Goal: Complete application form

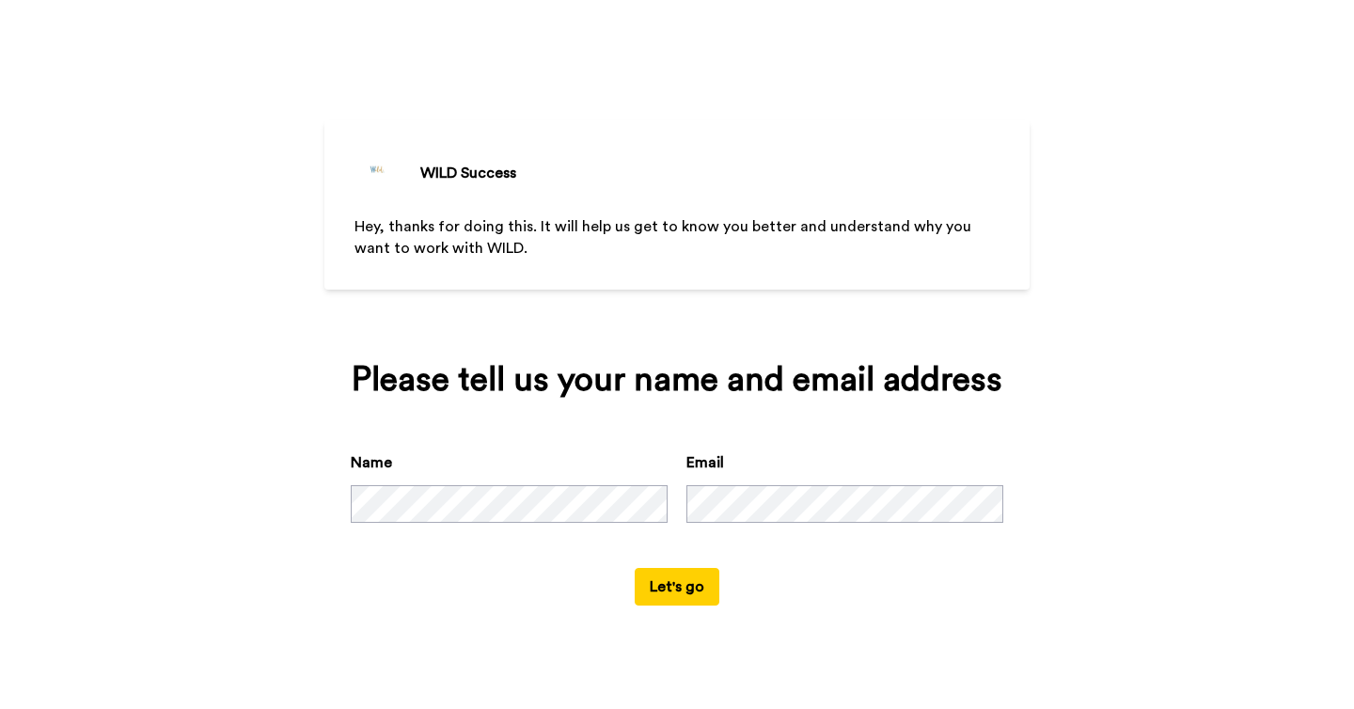
click at [665, 582] on button "Let's go" at bounding box center [677, 587] width 85 height 38
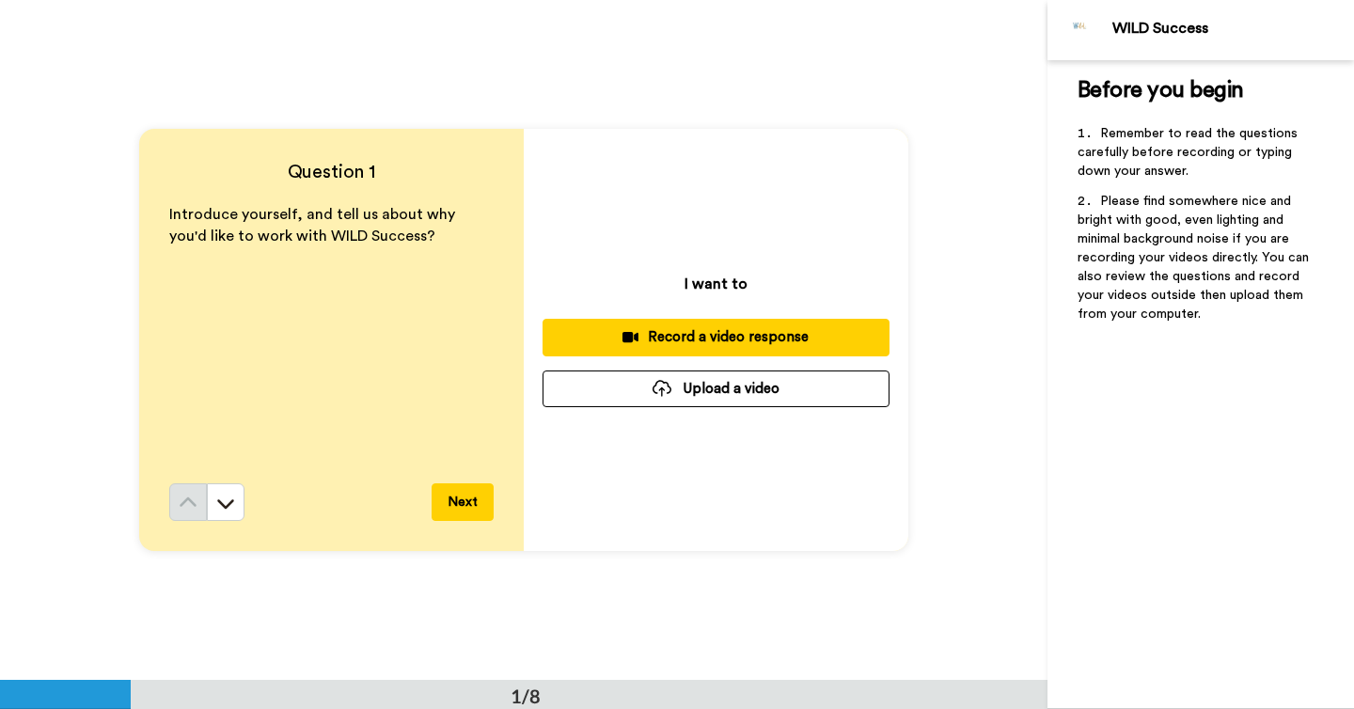
click at [604, 407] on div "I want to Record a video response Upload a video" at bounding box center [716, 340] width 385 height 422
click at [605, 400] on button "Upload a video" at bounding box center [715, 388] width 347 height 37
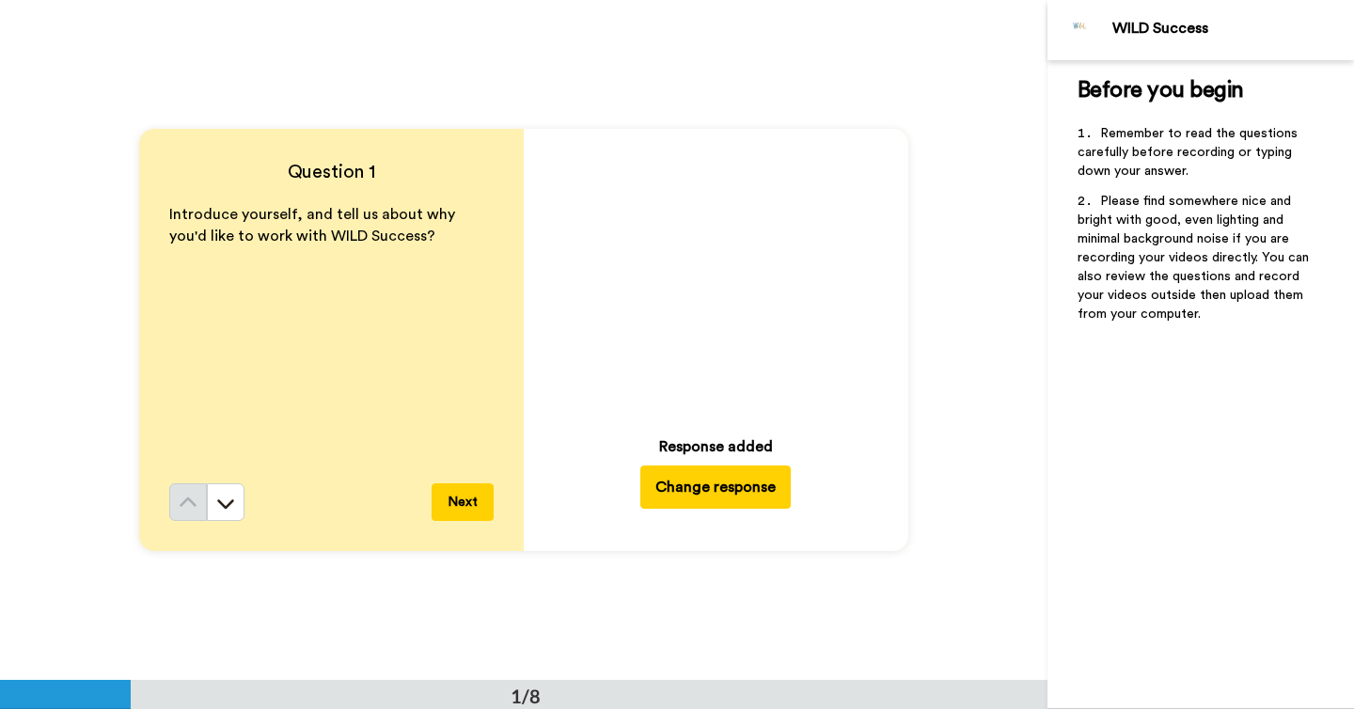
drag, startPoint x: 474, startPoint y: 498, endPoint x: 670, endPoint y: 576, distance: 211.4
click at [670, 576] on div "Question 1 Introduce yourself, and tell us about why you'd like to work with WI…" at bounding box center [523, 340] width 1047 height 680
click at [722, 271] on icon at bounding box center [716, 276] width 50 height 50
click at [480, 497] on button "Next" at bounding box center [463, 502] width 62 height 38
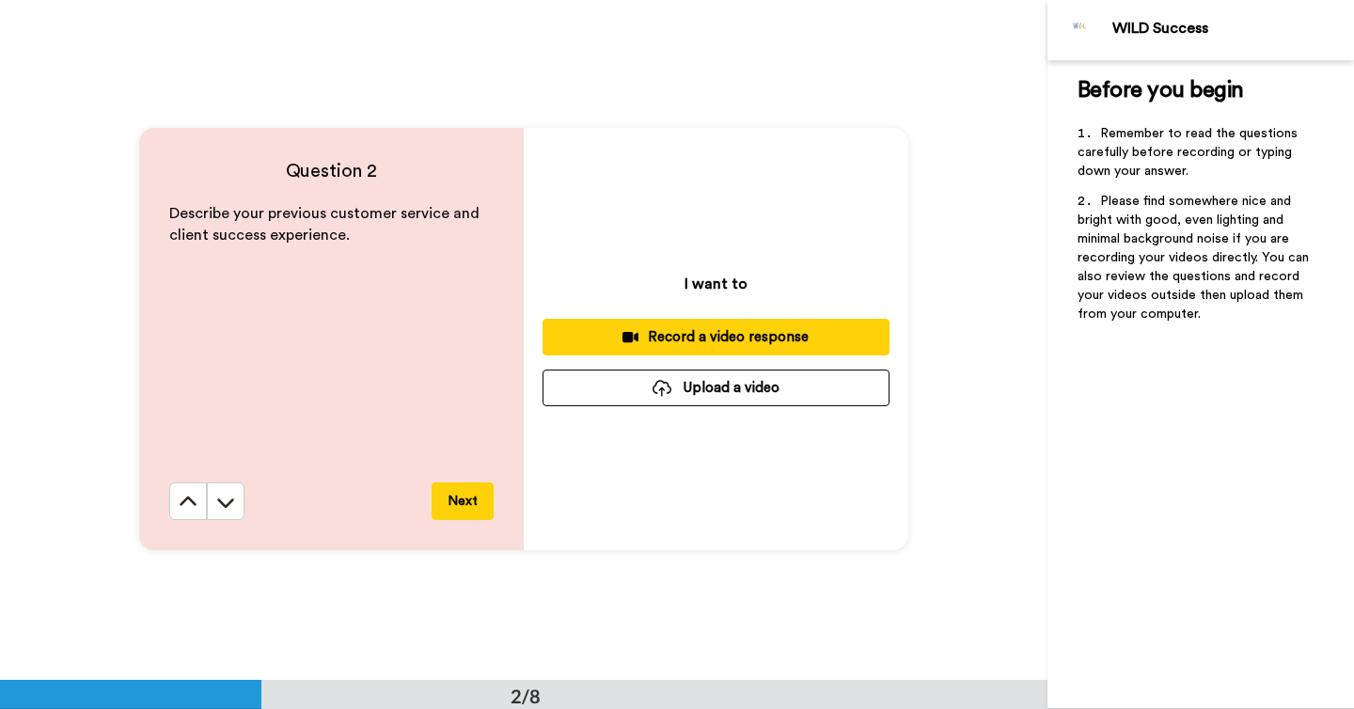
scroll to position [681, 0]
click at [590, 399] on button "Upload a video" at bounding box center [715, 387] width 347 height 37
click at [725, 373] on button "Upload a video" at bounding box center [715, 387] width 347 height 37
click at [674, 329] on div "Record a video response" at bounding box center [715, 337] width 317 height 20
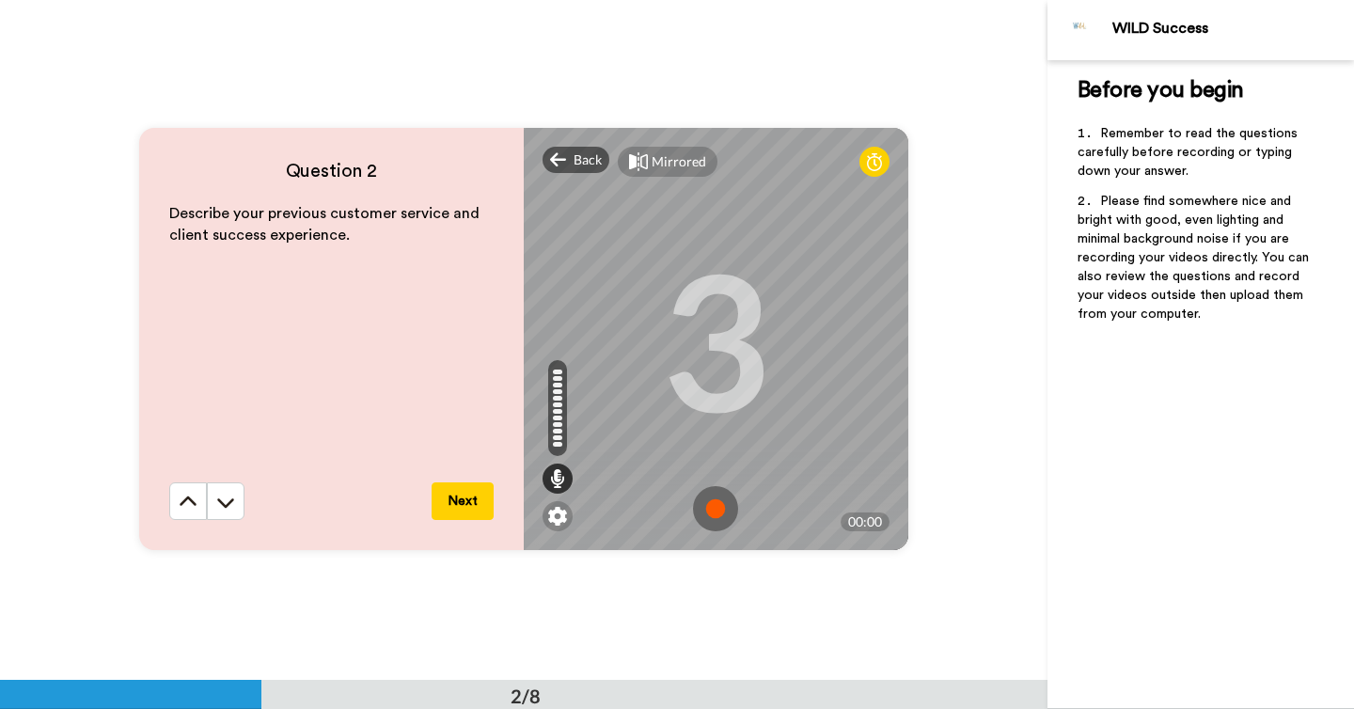
click at [717, 511] on img at bounding box center [715, 508] width 45 height 45
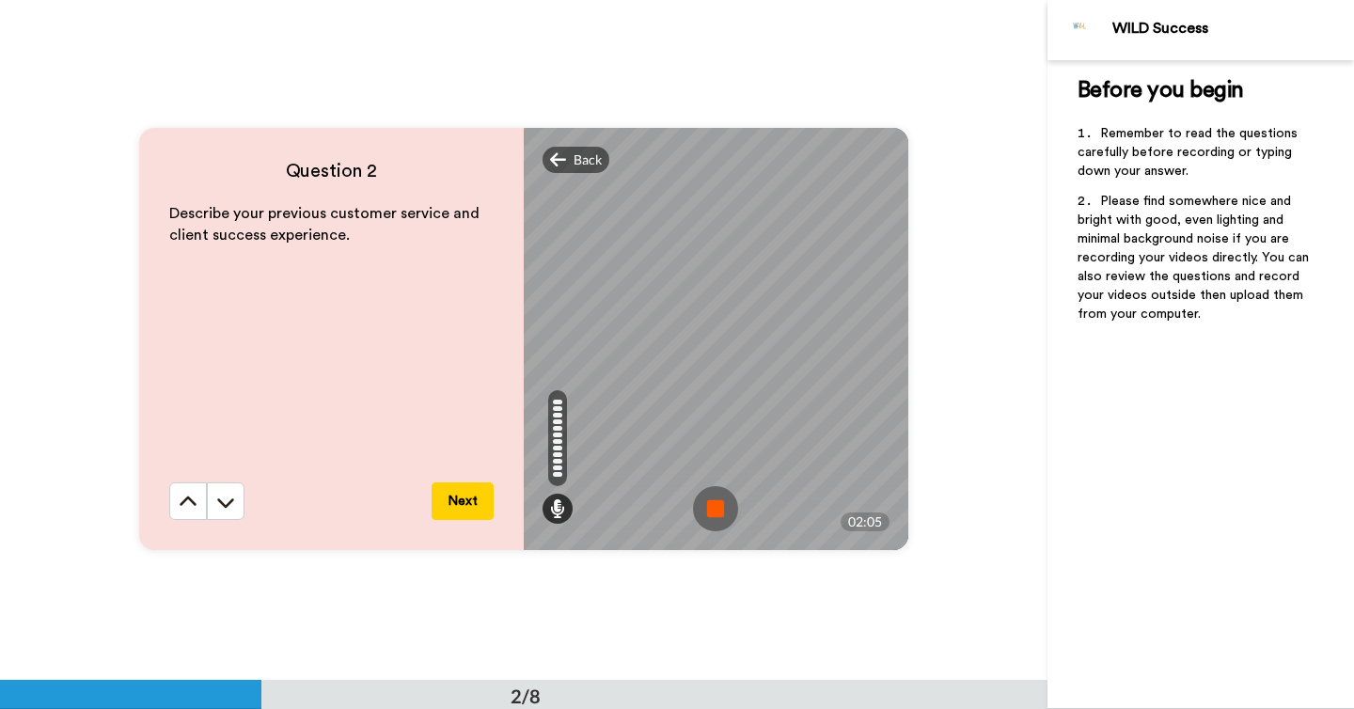
click at [720, 505] on img at bounding box center [715, 508] width 45 height 45
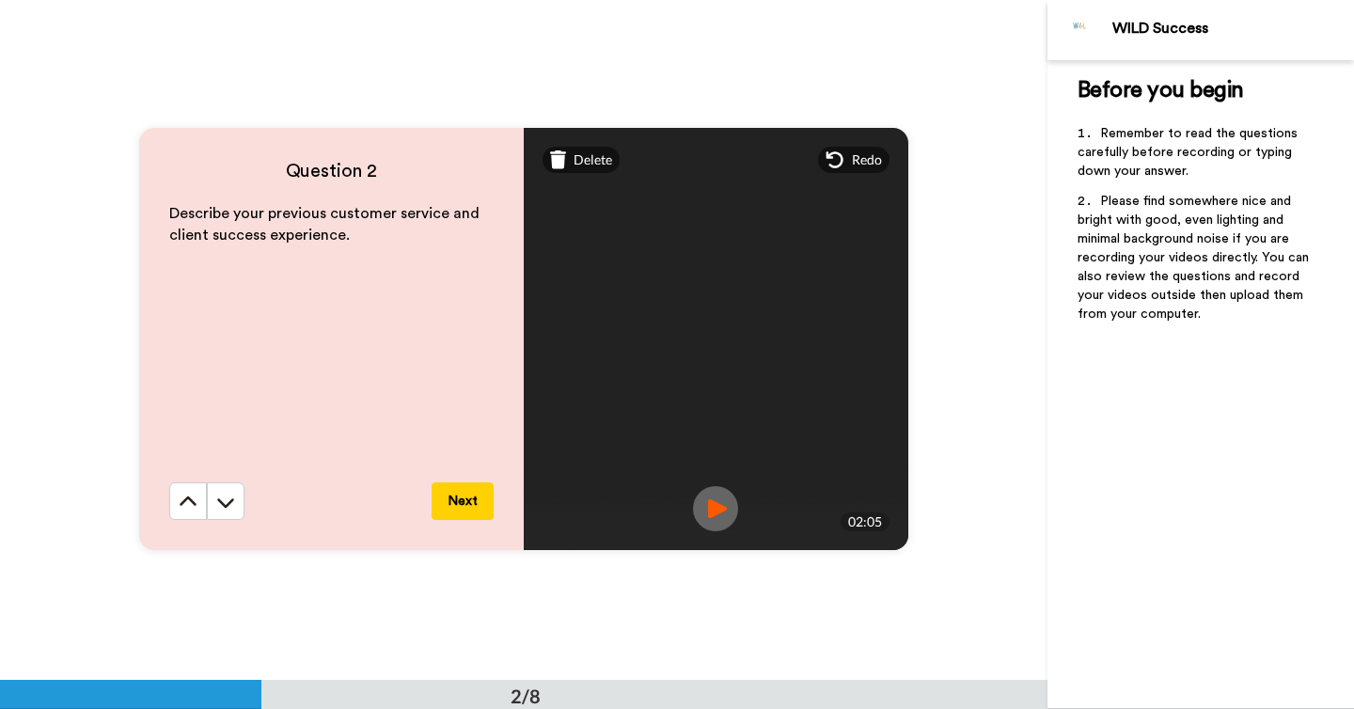
click at [715, 511] on img at bounding box center [715, 508] width 45 height 45
click at [710, 514] on img at bounding box center [715, 508] width 45 height 45
click at [469, 514] on button "Next" at bounding box center [463, 501] width 62 height 38
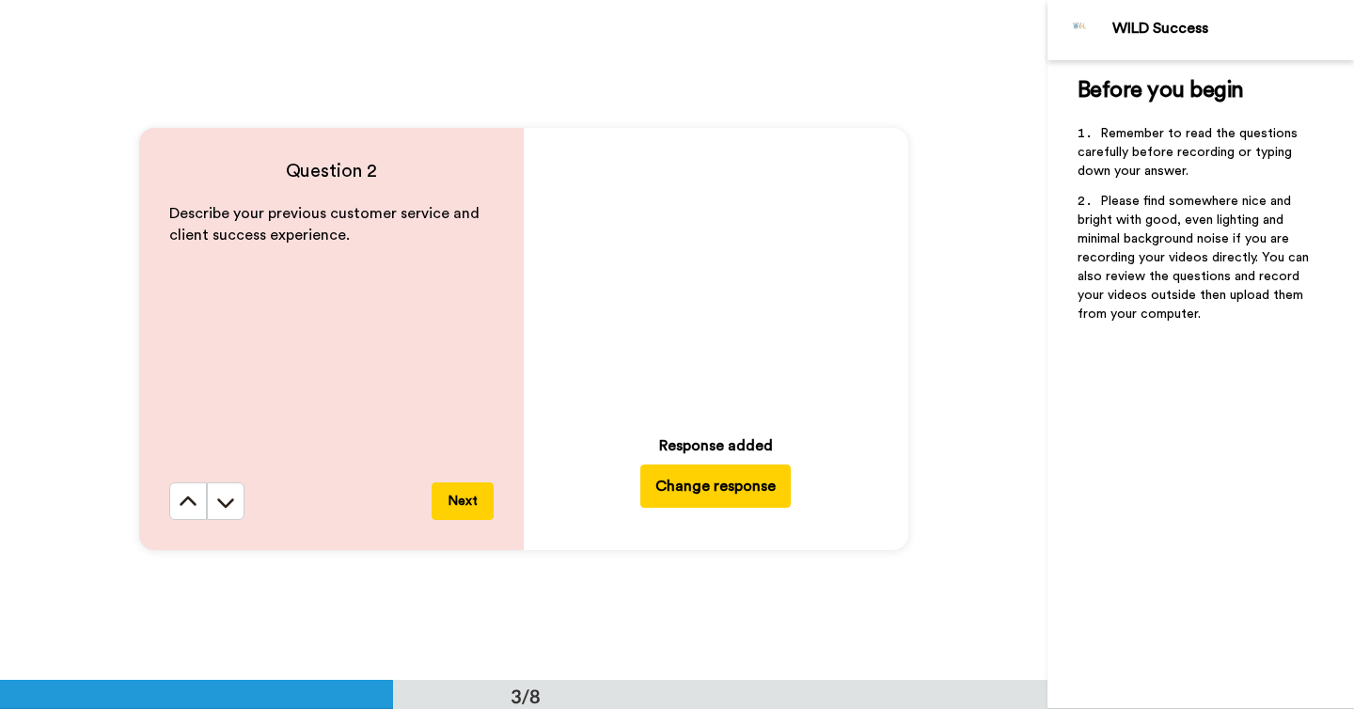
scroll to position [1360, 0]
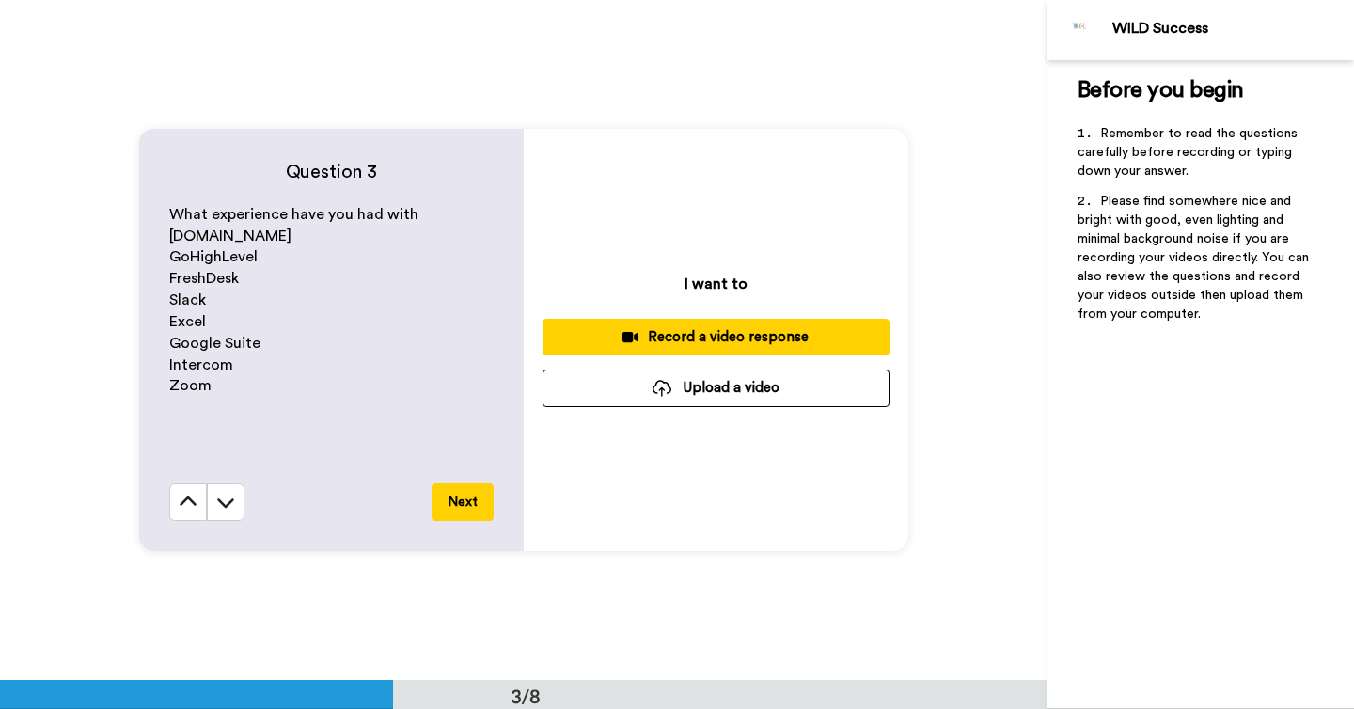
click at [698, 338] on div "Record a video response" at bounding box center [715, 337] width 317 height 20
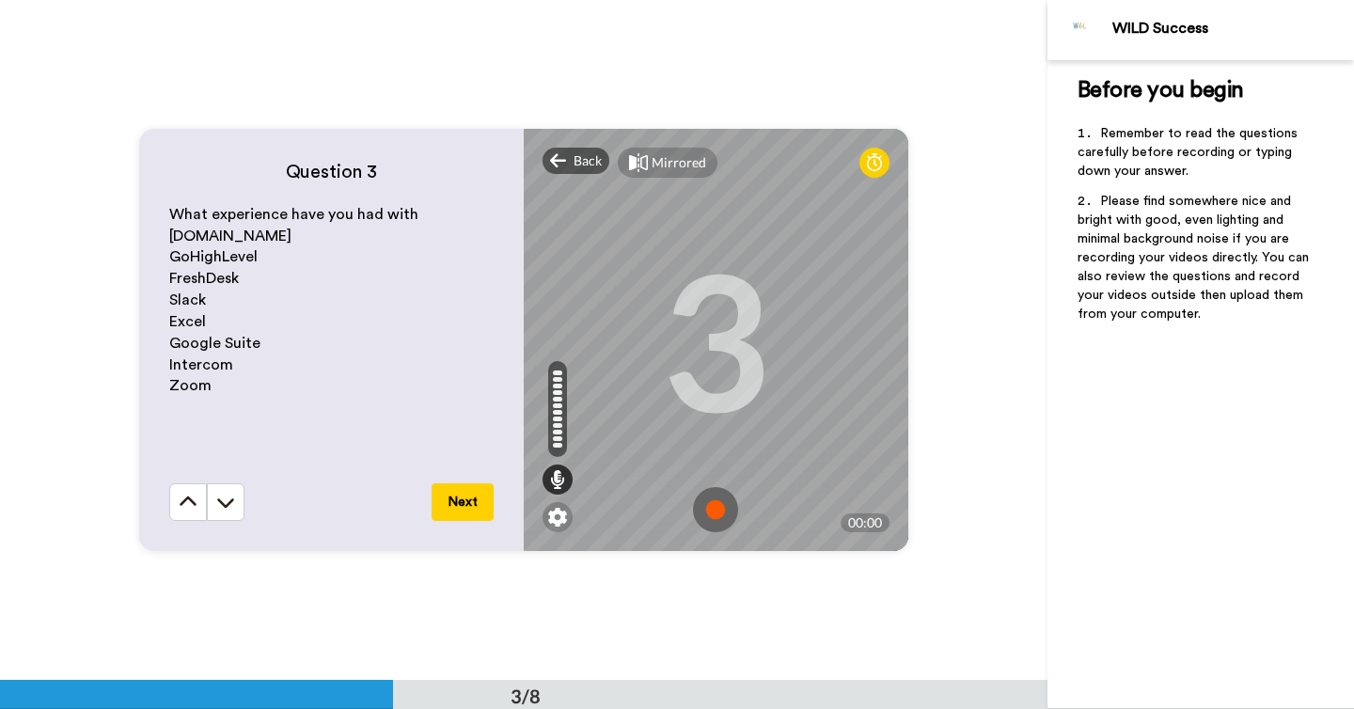
click at [723, 507] on img at bounding box center [715, 509] width 45 height 45
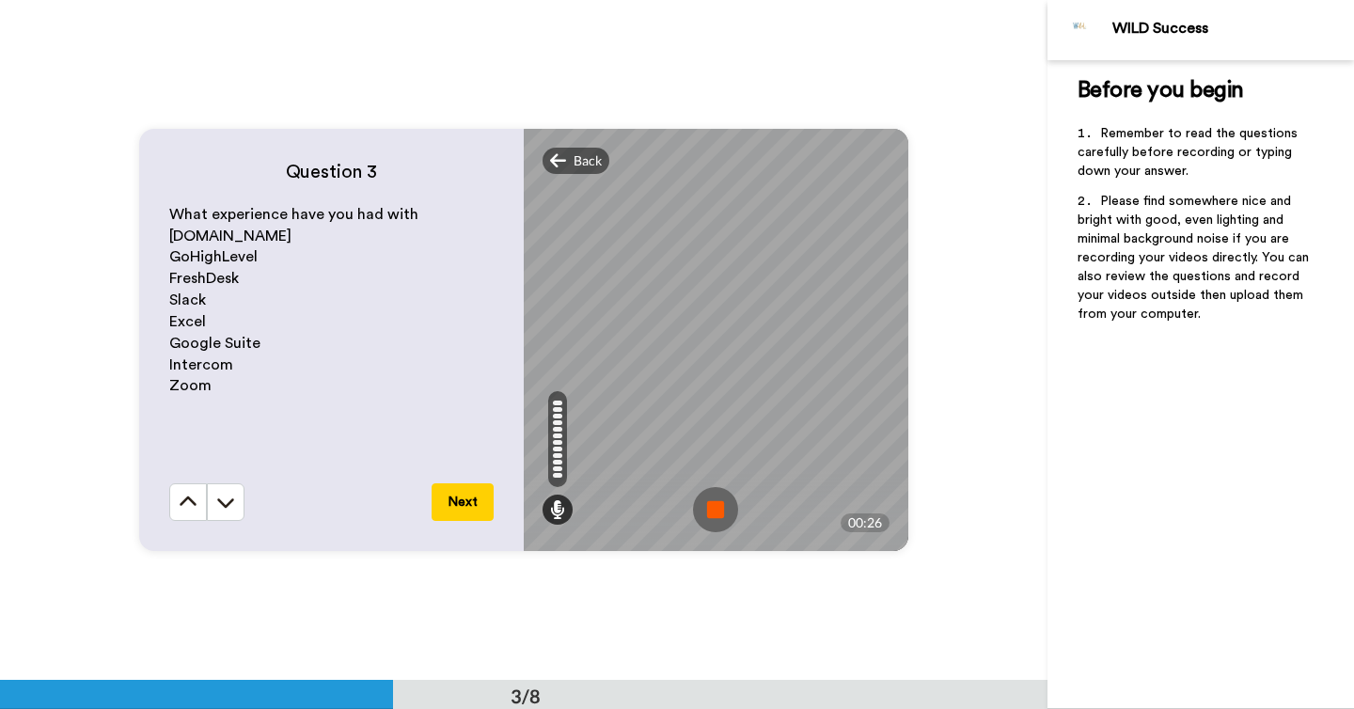
click at [711, 515] on img at bounding box center [715, 509] width 45 height 45
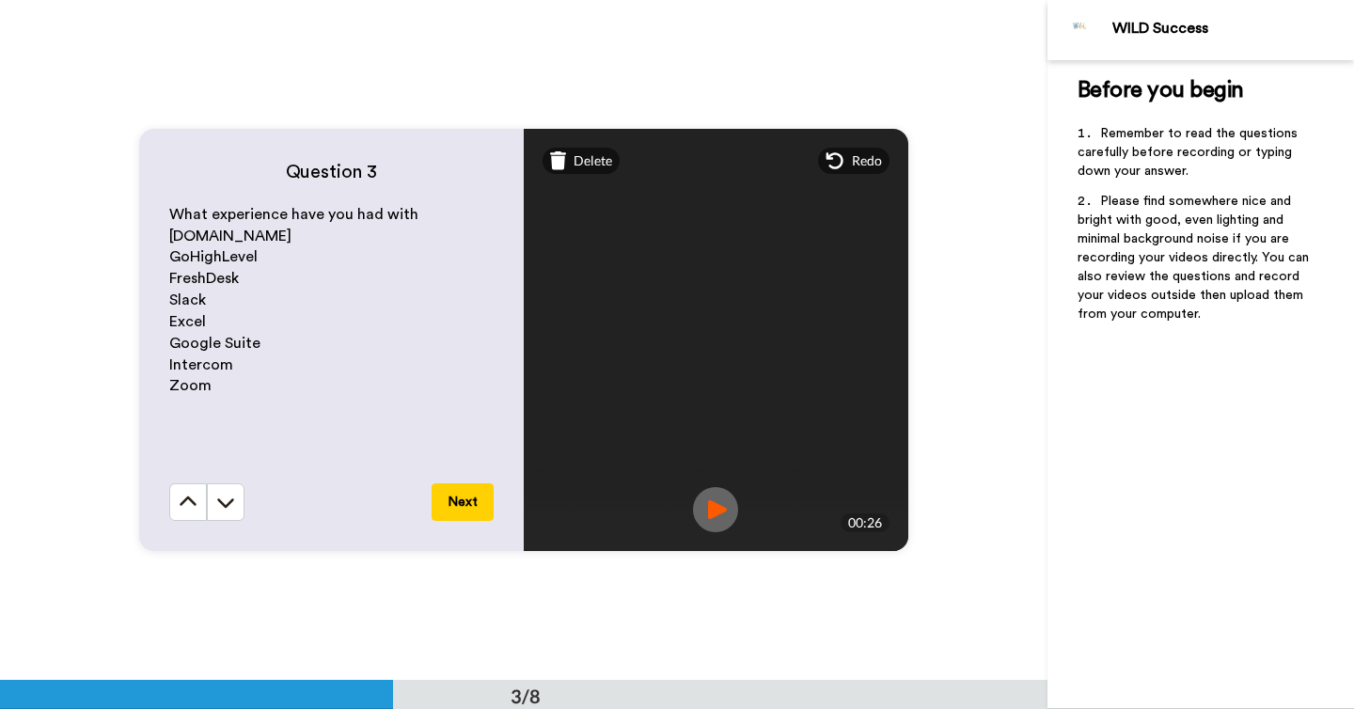
click at [490, 497] on button "Next" at bounding box center [463, 502] width 62 height 38
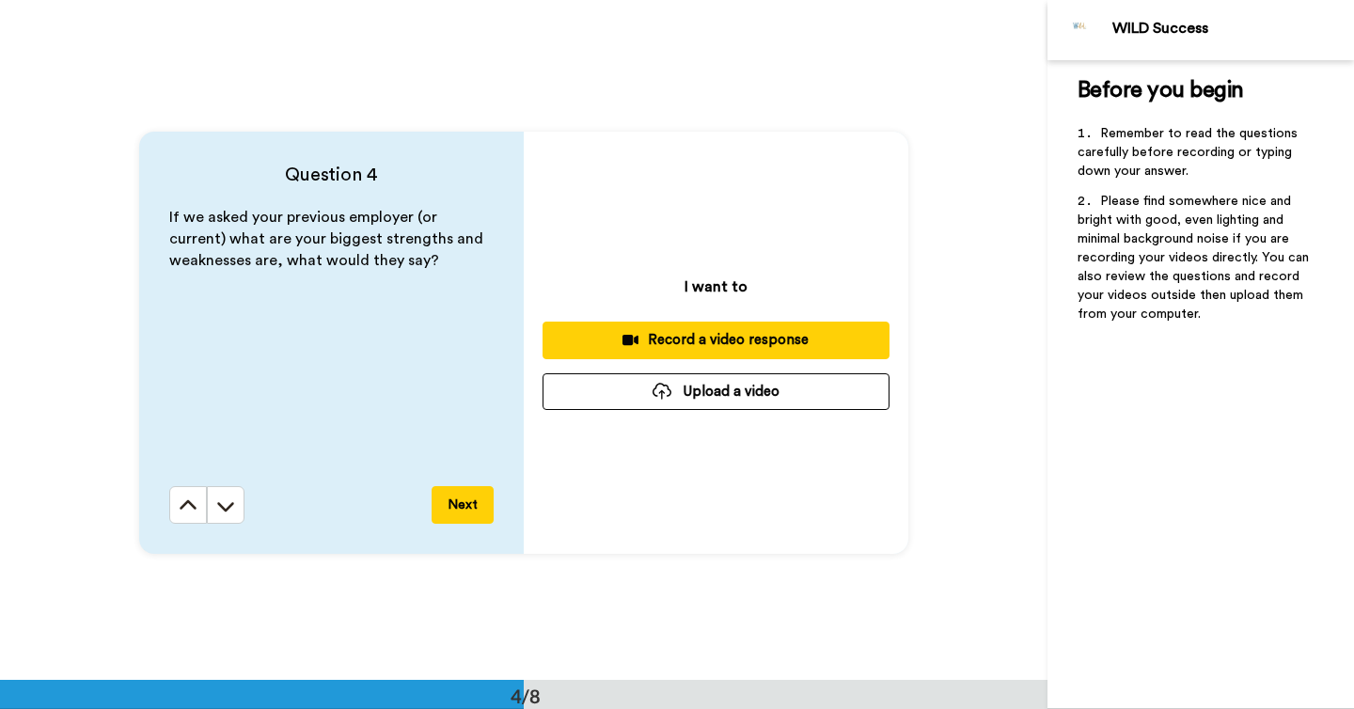
scroll to position [2040, 0]
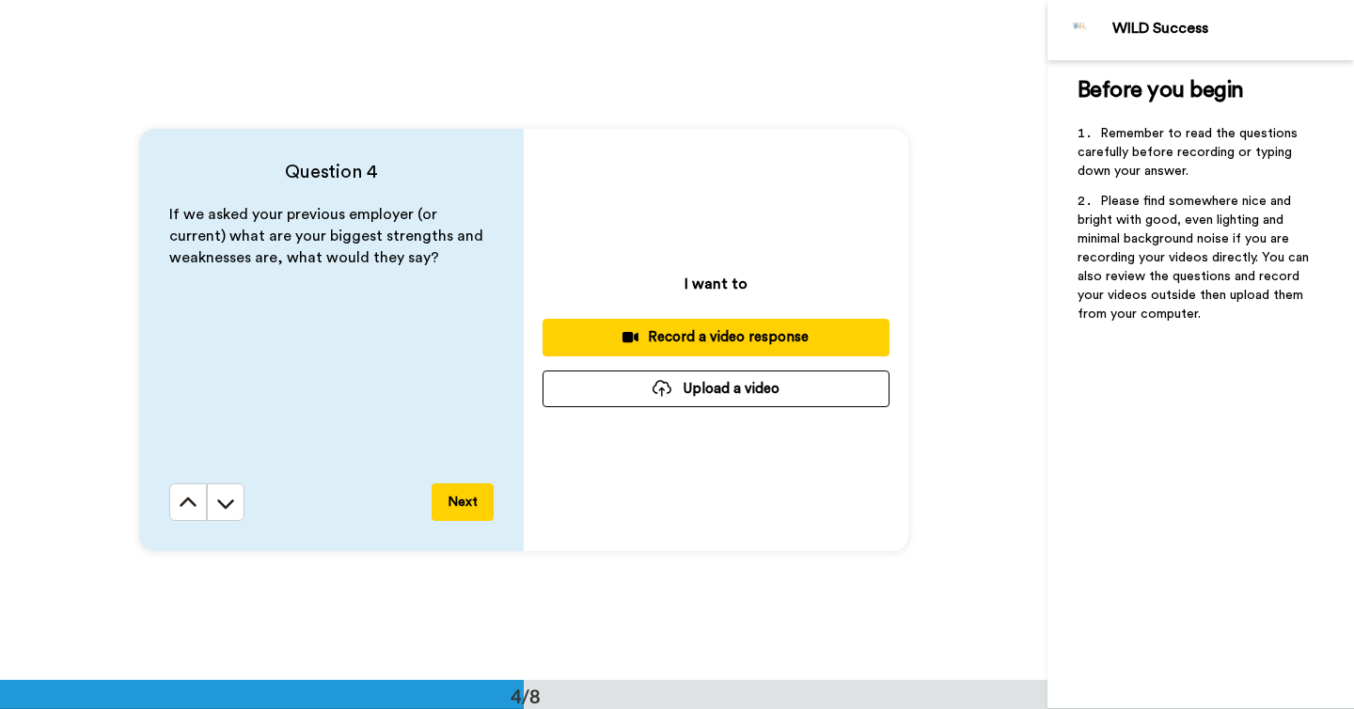
click at [729, 338] on div "Record a video response" at bounding box center [715, 337] width 317 height 20
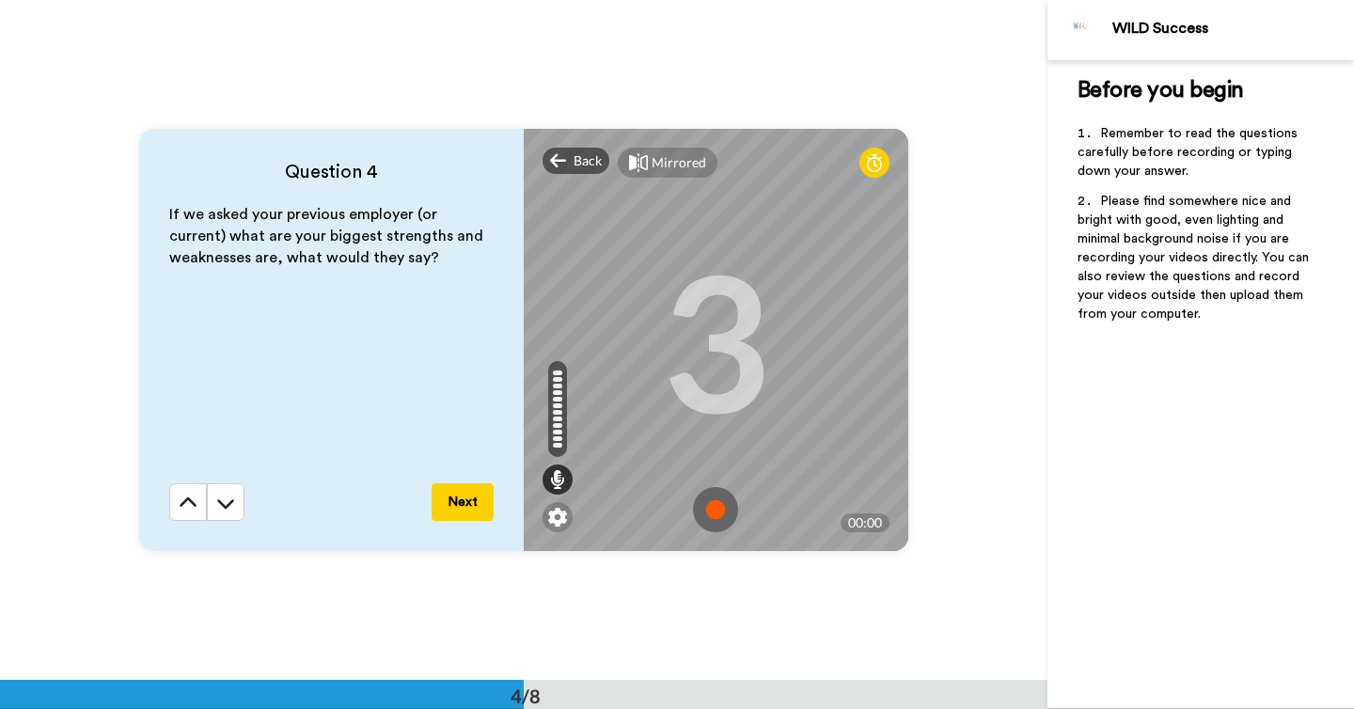
click at [723, 504] on img at bounding box center [715, 509] width 45 height 45
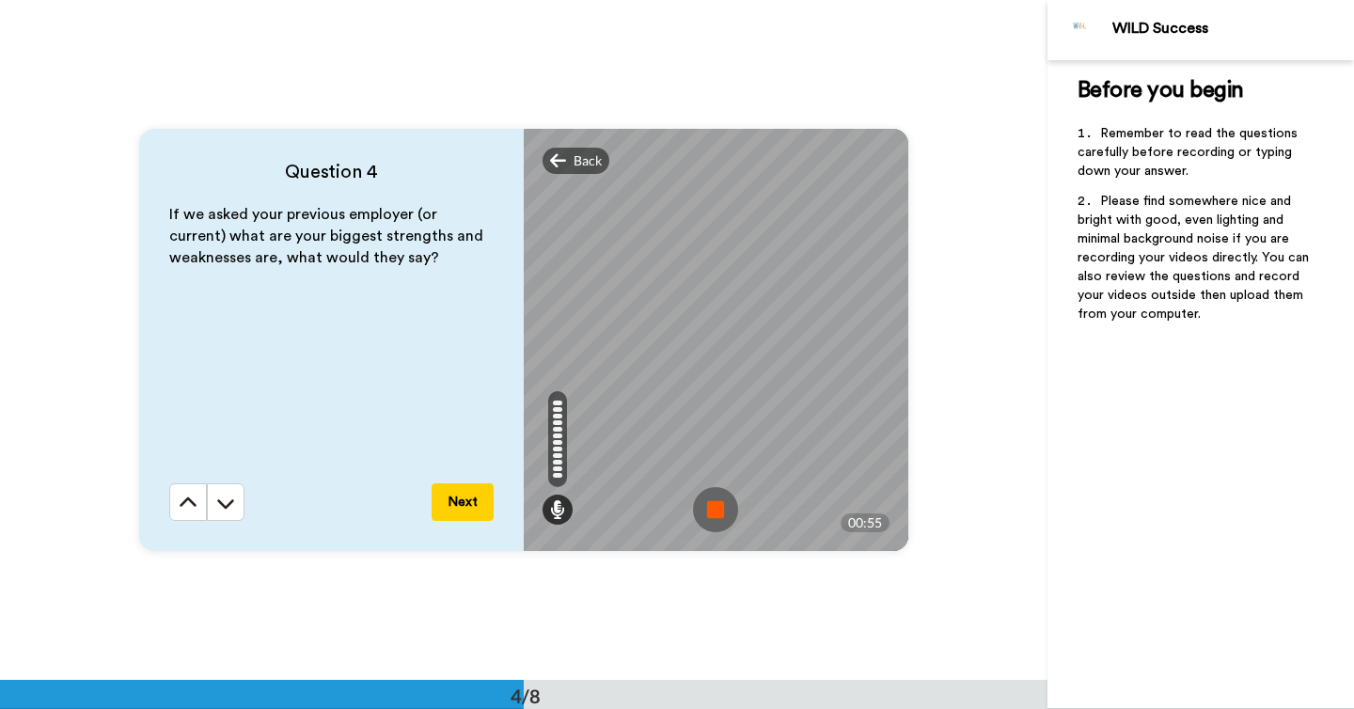
click at [723, 504] on img at bounding box center [715, 509] width 45 height 45
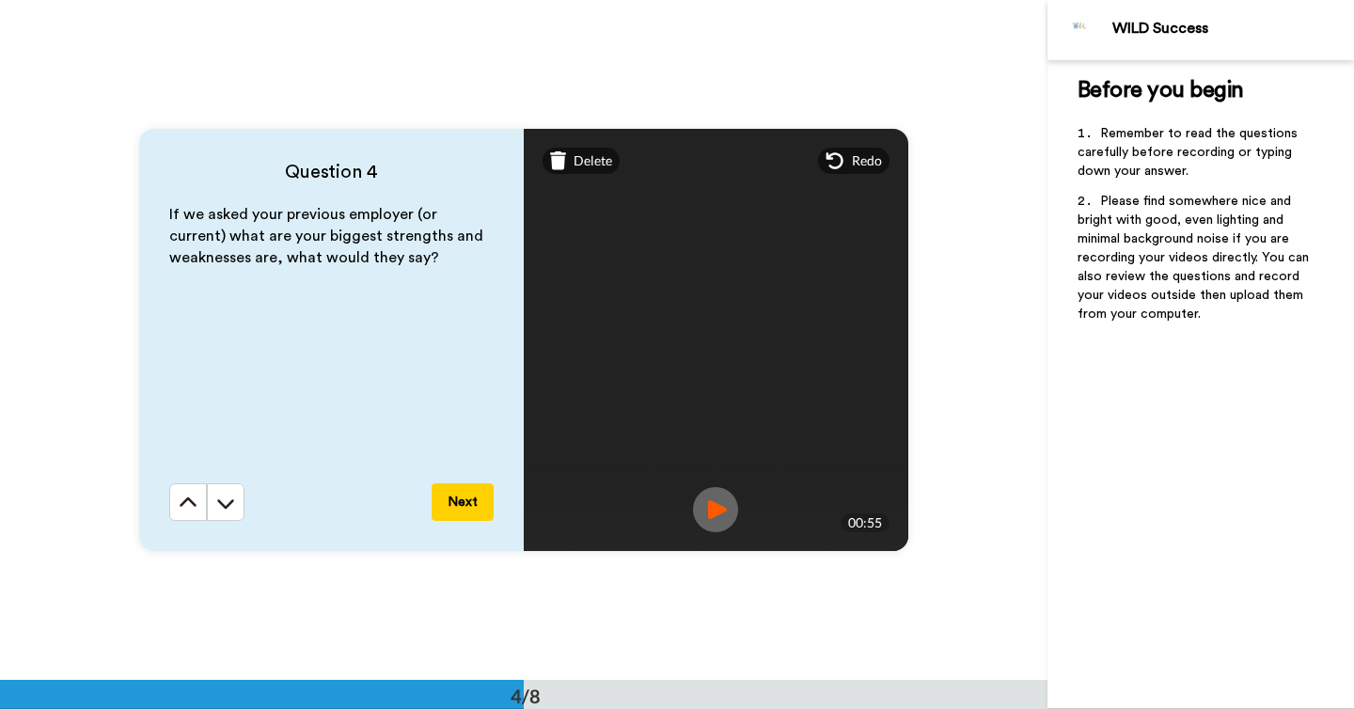
click at [463, 495] on button "Next" at bounding box center [463, 502] width 62 height 38
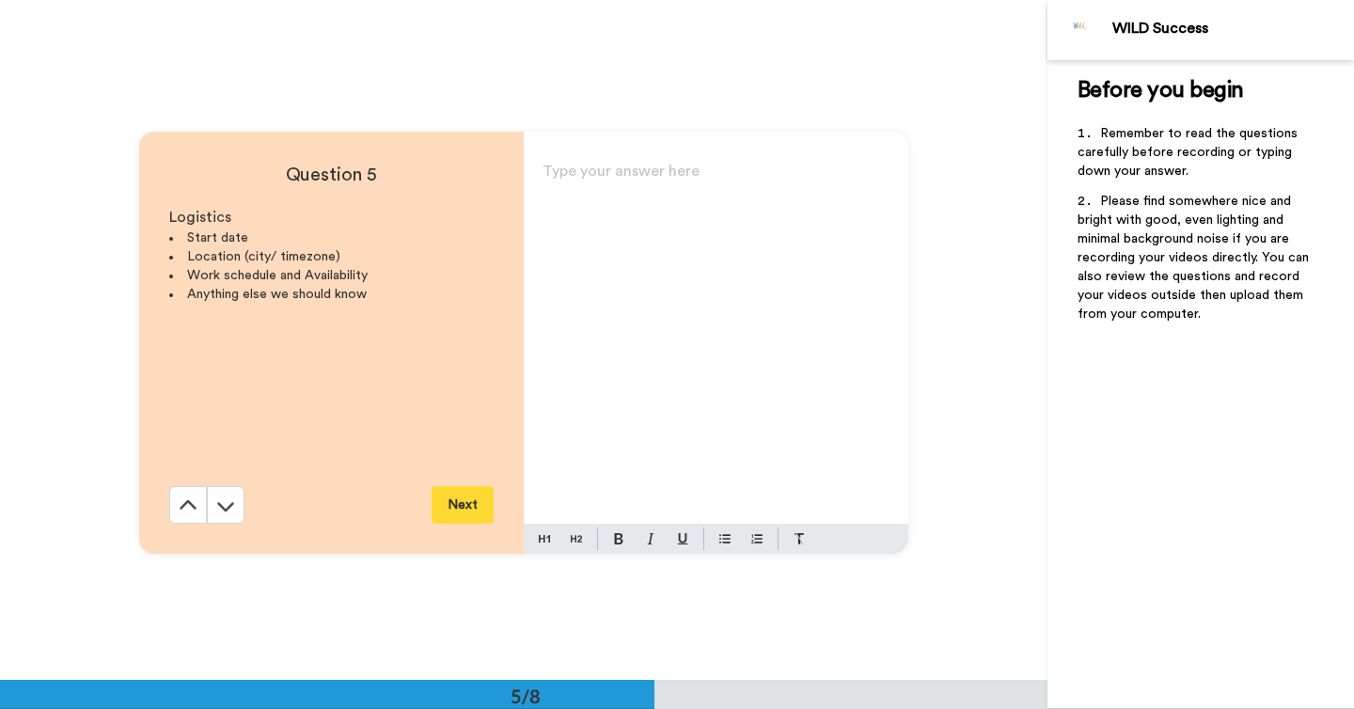
scroll to position [2721, 0]
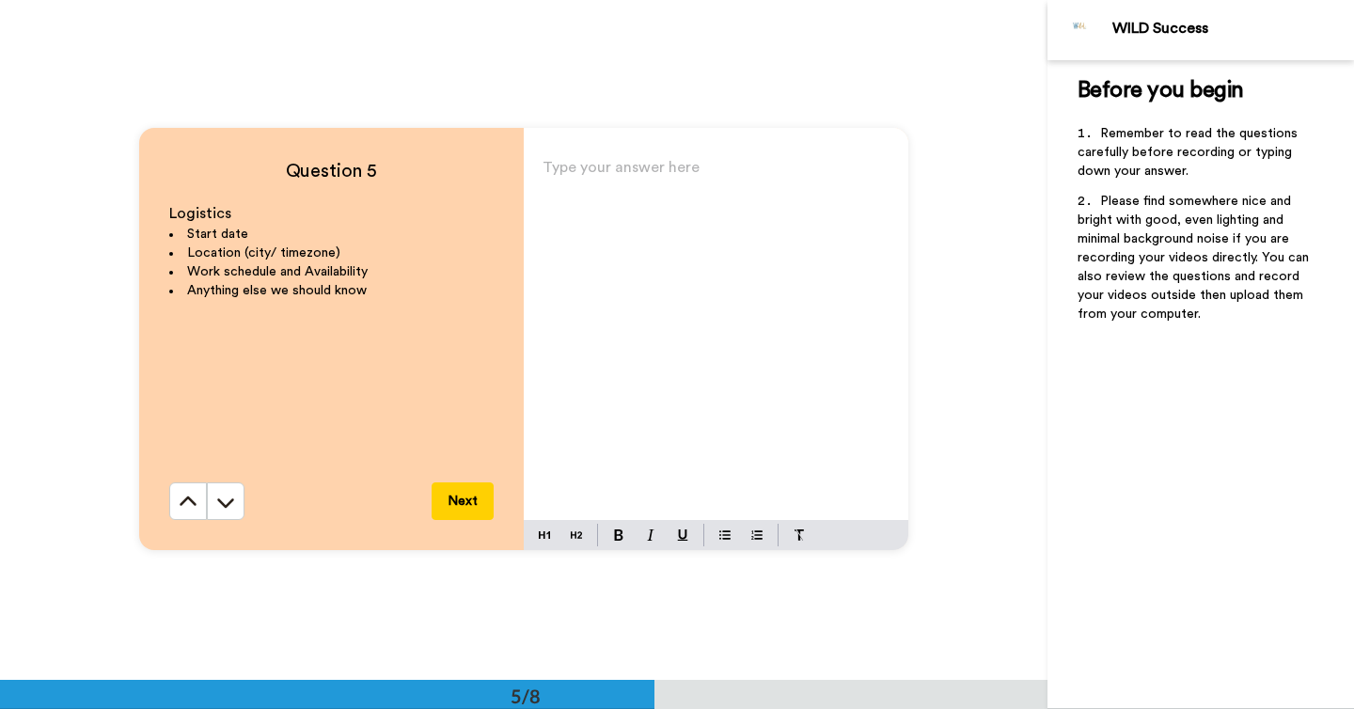
click at [774, 184] on p "Type your answer here ﻿" at bounding box center [715, 175] width 347 height 26
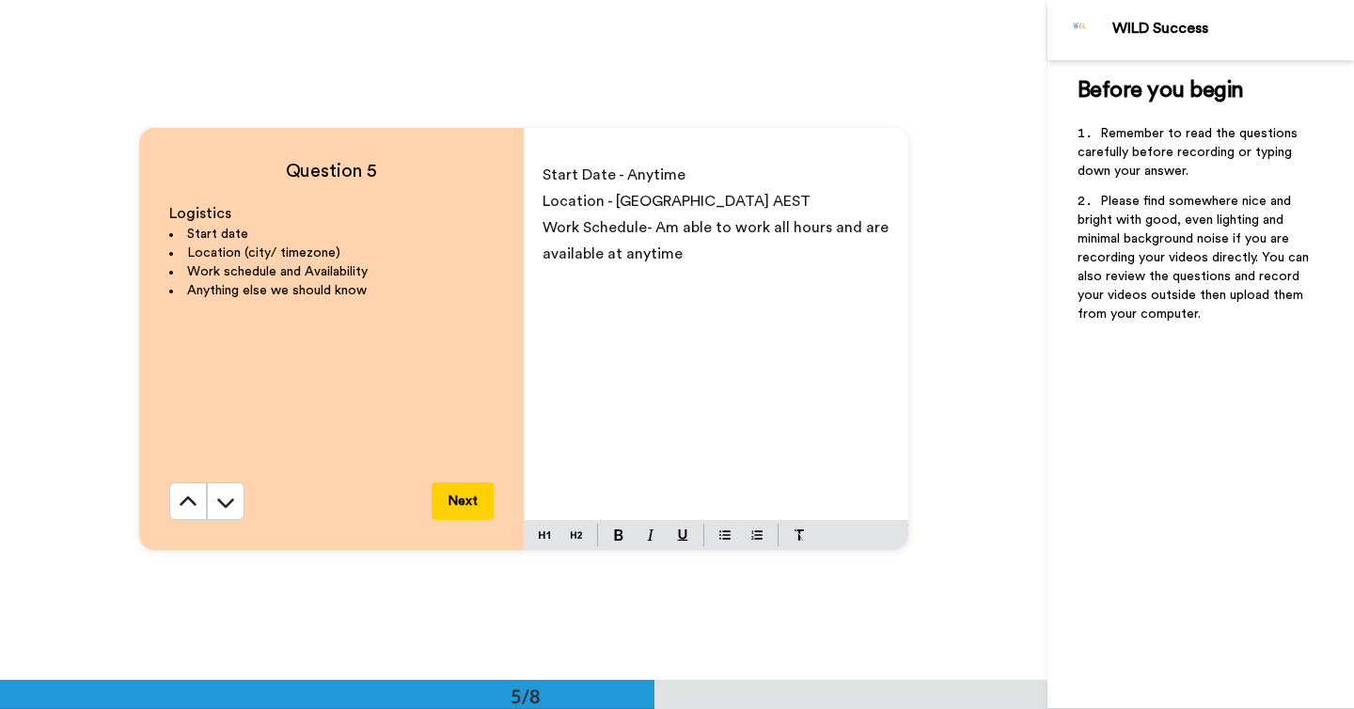
click at [457, 506] on button "Next" at bounding box center [463, 501] width 62 height 38
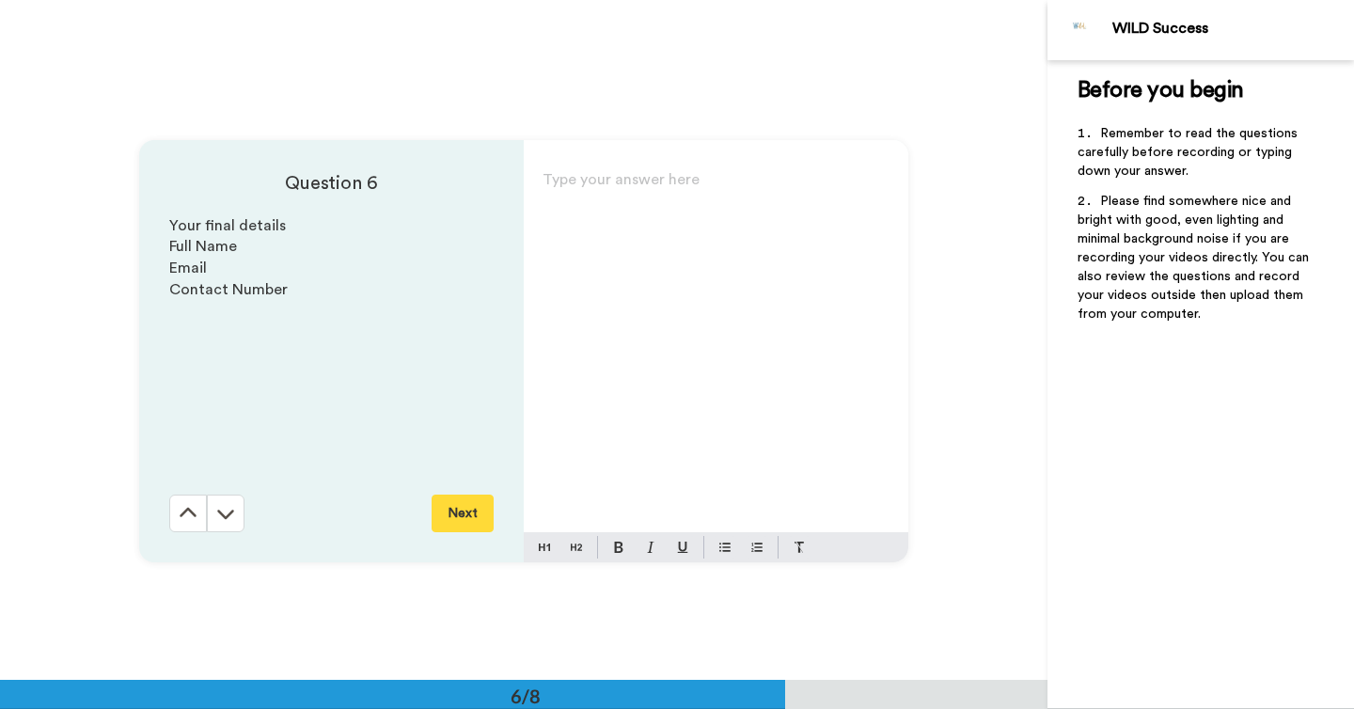
scroll to position [3400, 0]
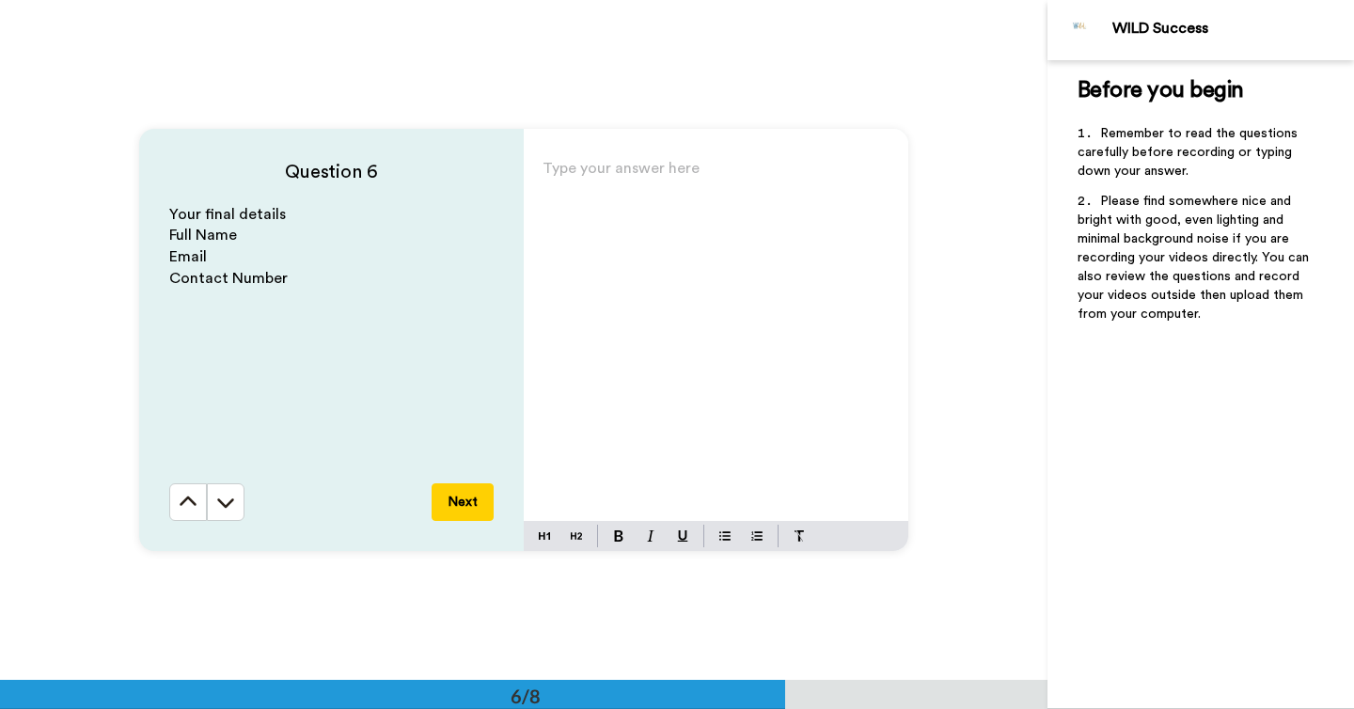
click at [602, 294] on div "Type your answer here ﻿" at bounding box center [716, 338] width 385 height 366
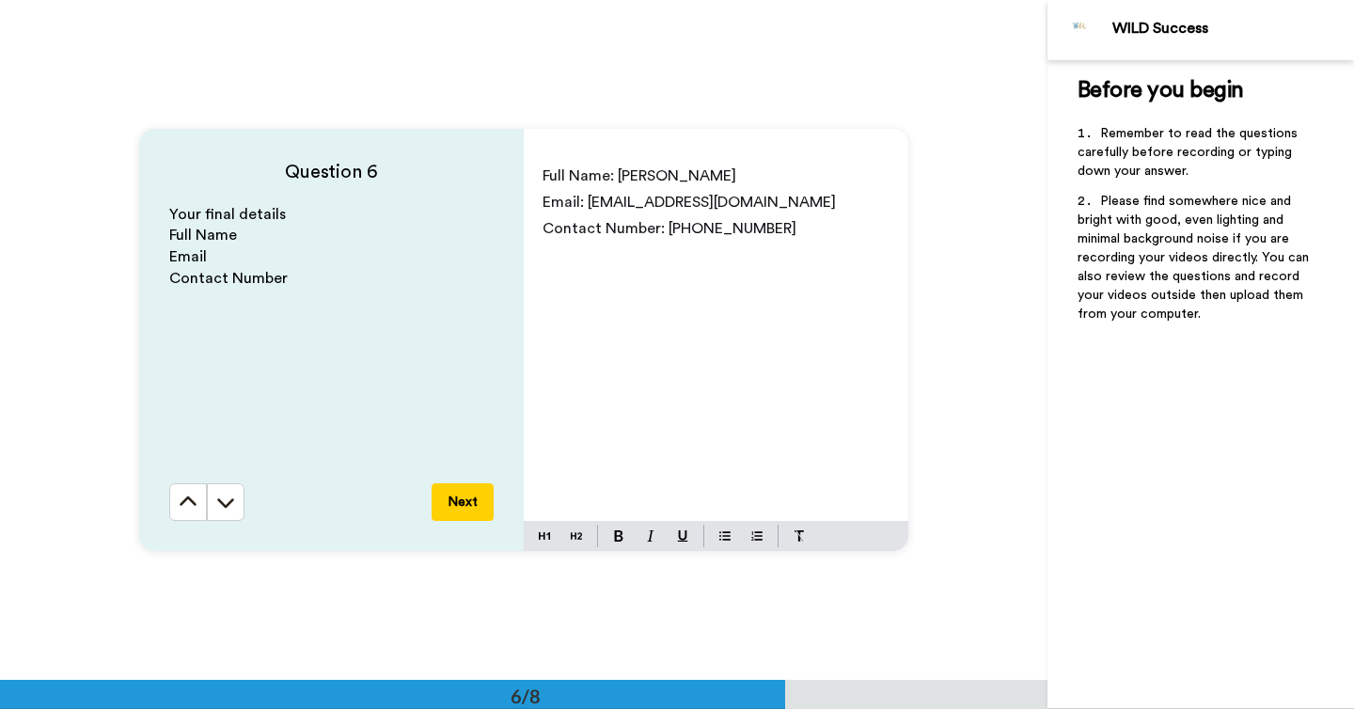
click at [468, 497] on button "Next" at bounding box center [463, 502] width 62 height 38
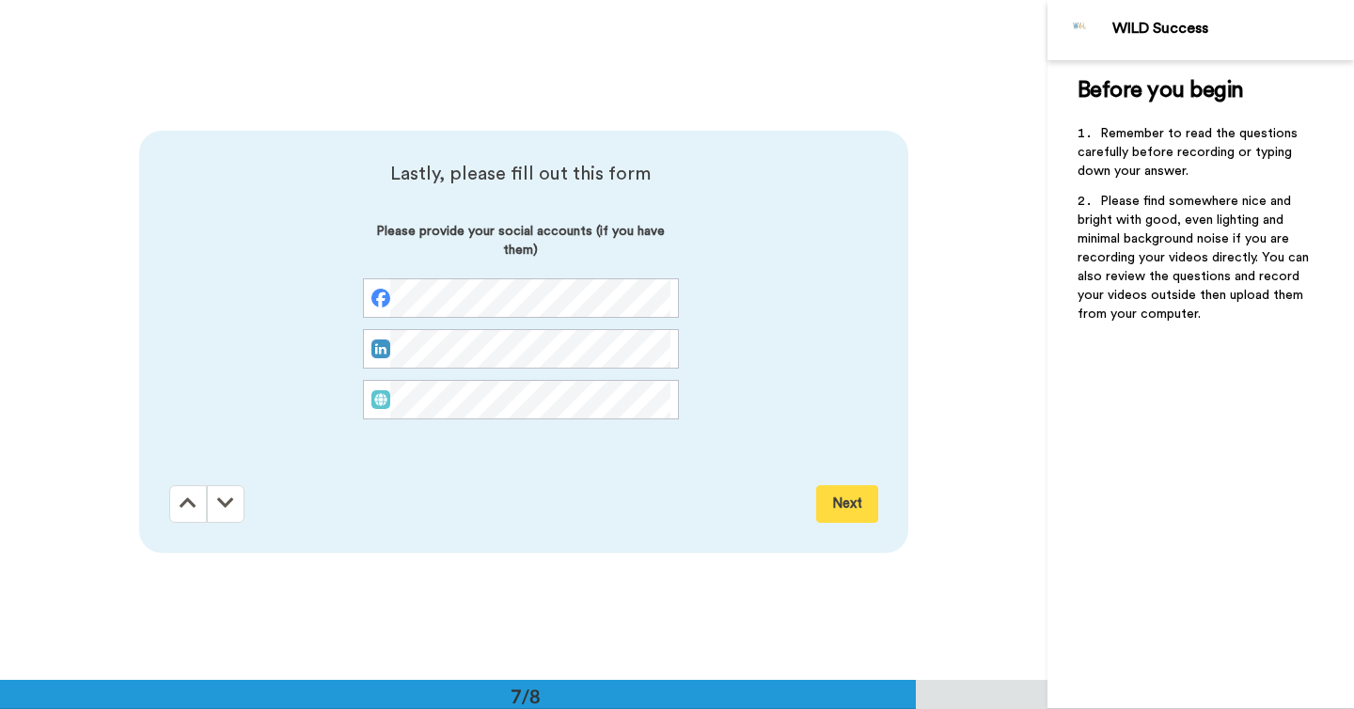
scroll to position [4080, 0]
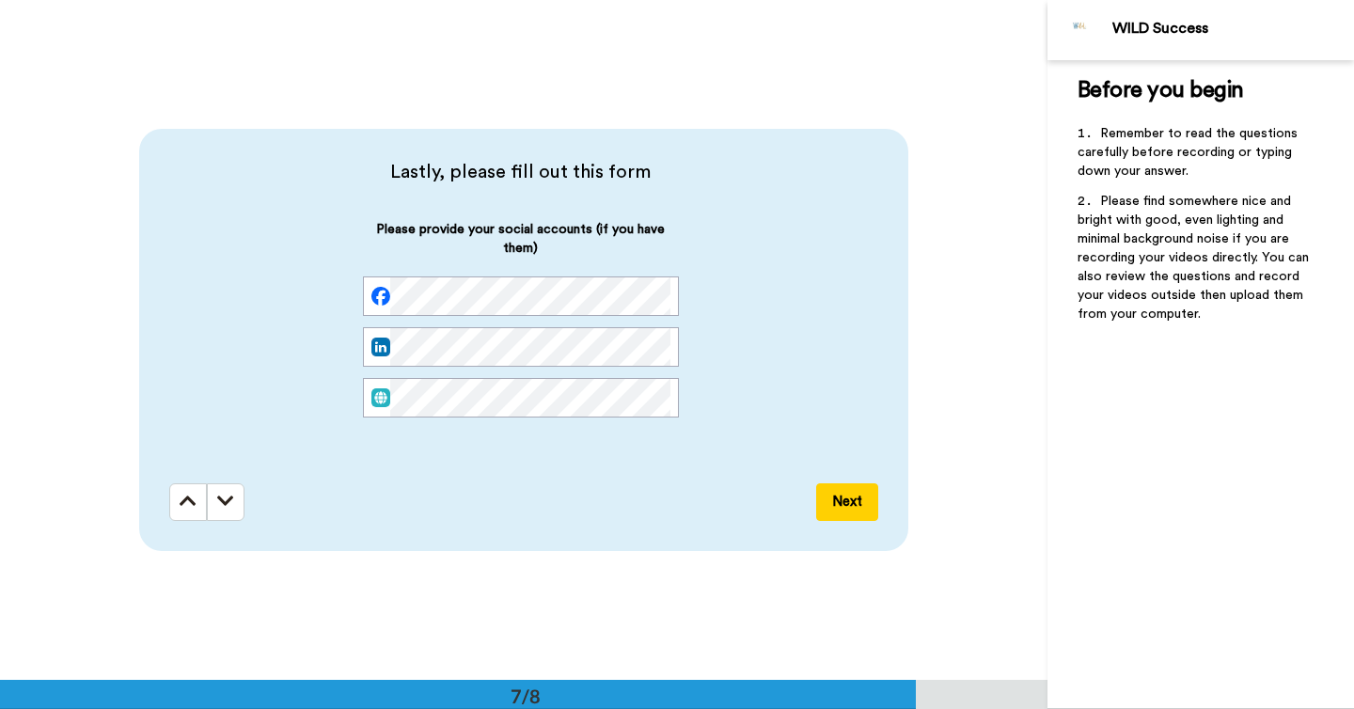
click at [834, 504] on button "Next" at bounding box center [847, 502] width 62 height 38
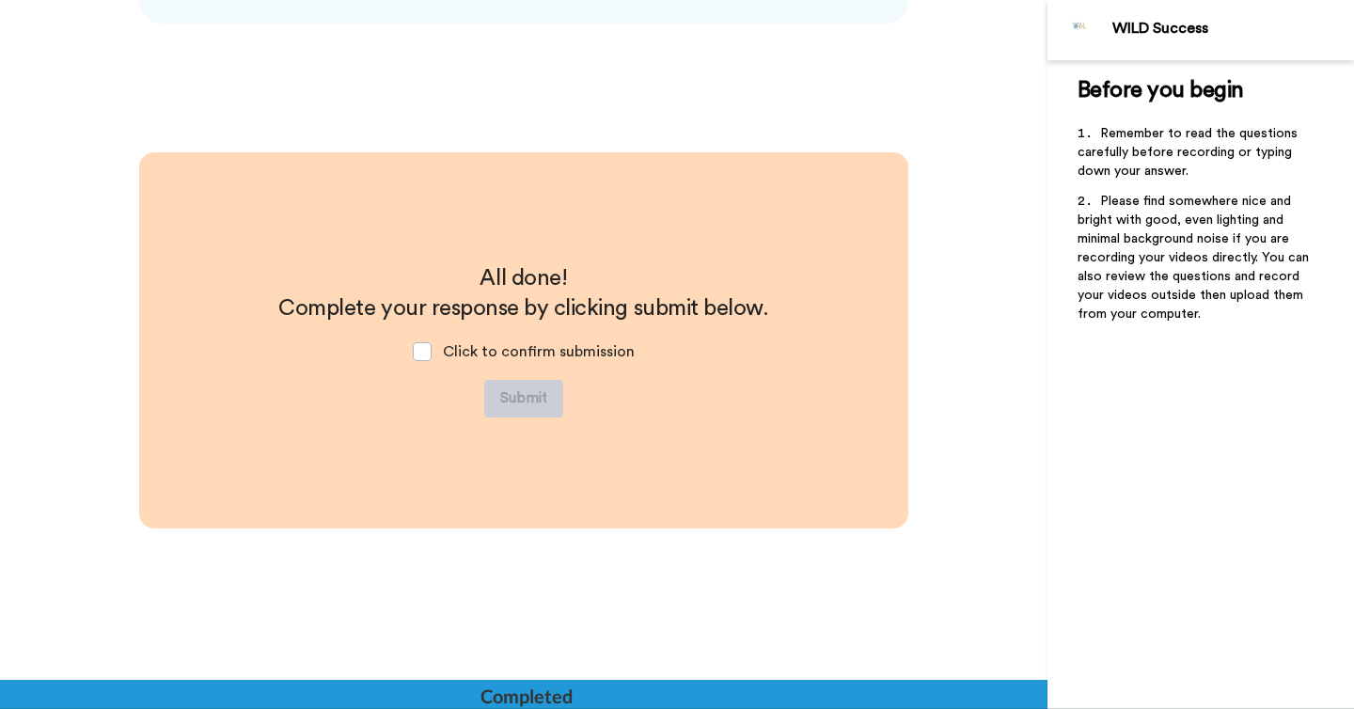
scroll to position [4609, 0]
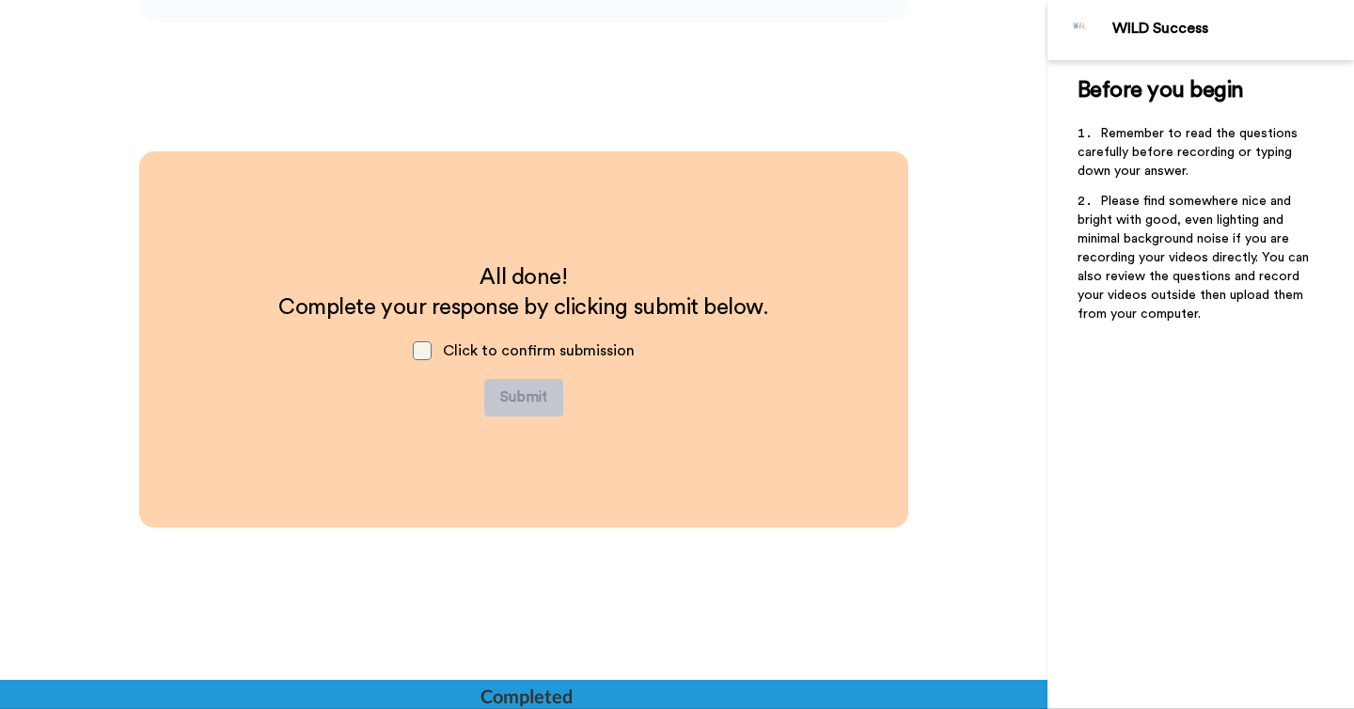
click at [432, 350] on span at bounding box center [422, 350] width 19 height 19
click at [521, 388] on button "Submit" at bounding box center [523, 398] width 79 height 38
